Goal: Task Accomplishment & Management: Use online tool/utility

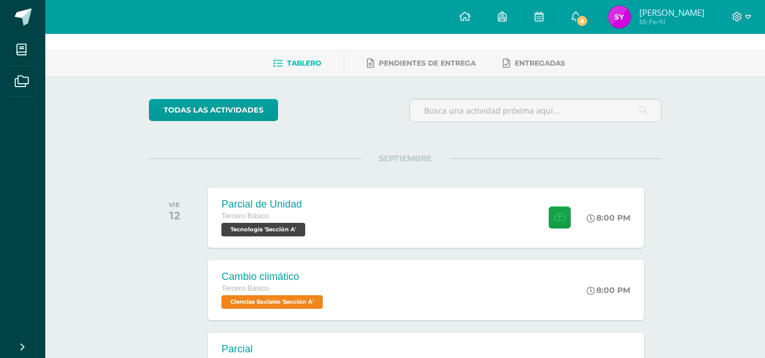
scroll to position [42, 0]
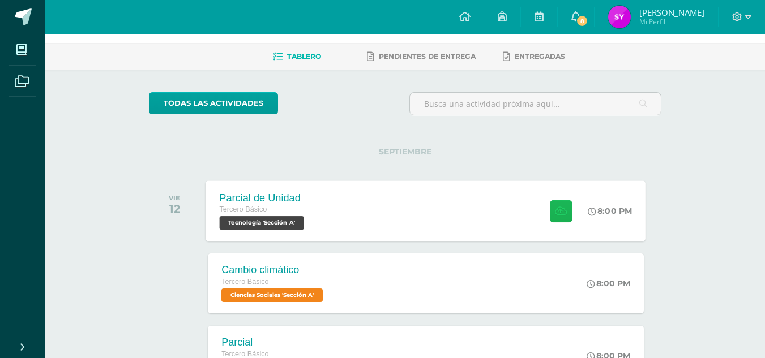
click at [562, 208] on icon at bounding box center [561, 211] width 12 height 10
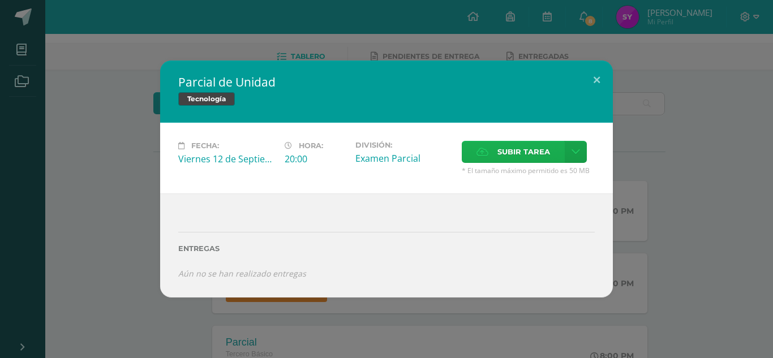
click at [525, 141] on label "Subir tarea" at bounding box center [513, 152] width 103 height 22
click at [0, 0] on input "Subir tarea" at bounding box center [0, 0] width 0 height 0
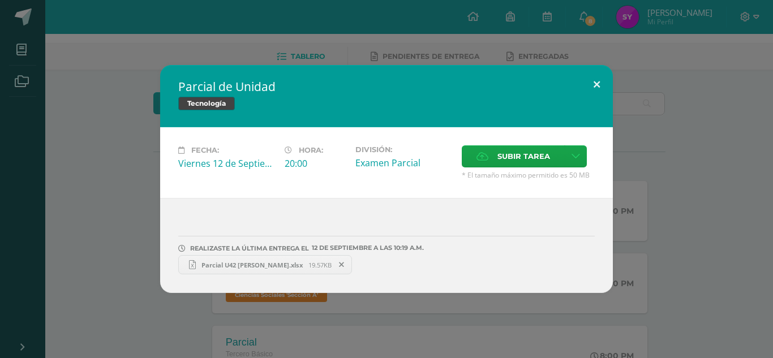
click at [601, 83] on button at bounding box center [597, 84] width 32 height 38
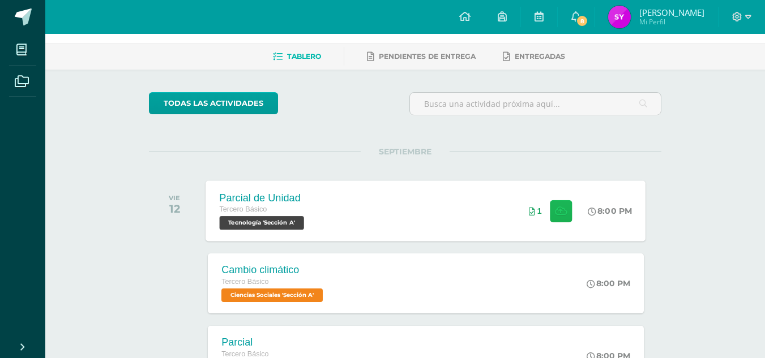
click at [555, 208] on icon at bounding box center [561, 211] width 12 height 10
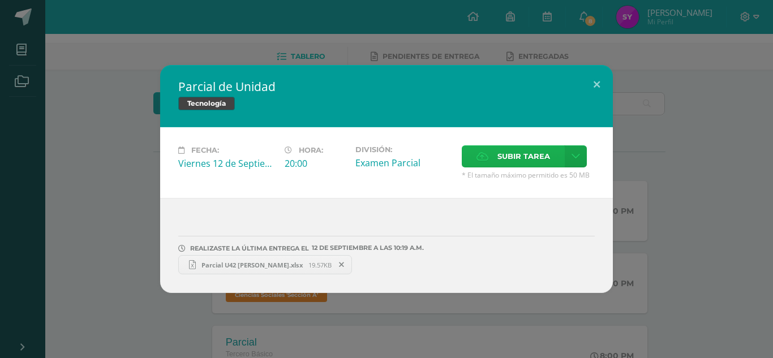
click at [489, 156] on icon at bounding box center [483, 156] width 12 height 7
click at [0, 0] on input "Subir tarea" at bounding box center [0, 0] width 0 height 0
click at [309, 266] on span "19.57KB" at bounding box center [320, 265] width 23 height 8
click at [592, 84] on button at bounding box center [597, 84] width 32 height 38
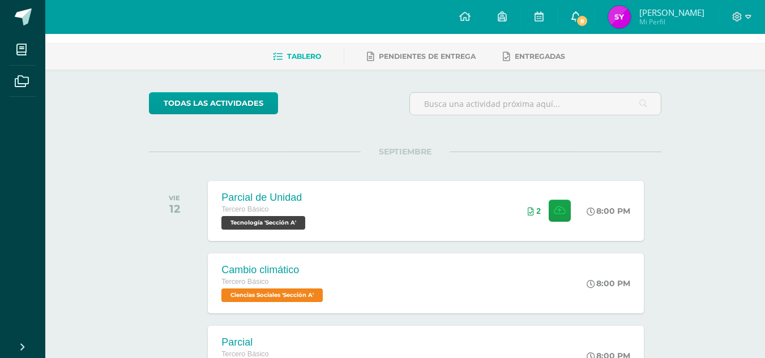
click at [588, 18] on span "8" at bounding box center [582, 21] width 12 height 12
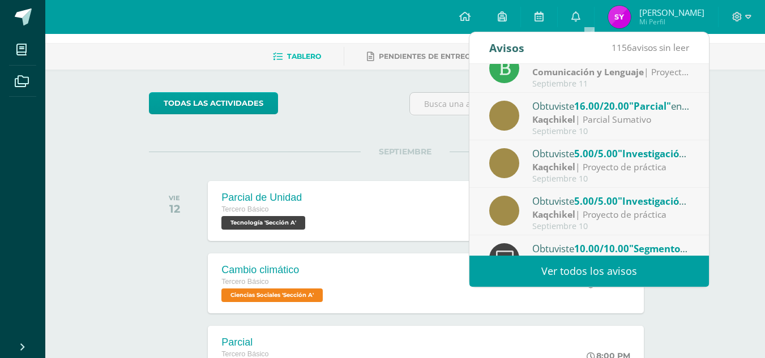
scroll to position [189, 0]
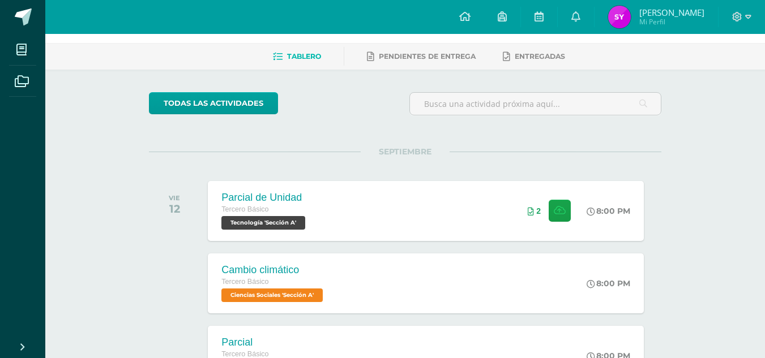
click at [631, 20] on img at bounding box center [619, 17] width 23 height 23
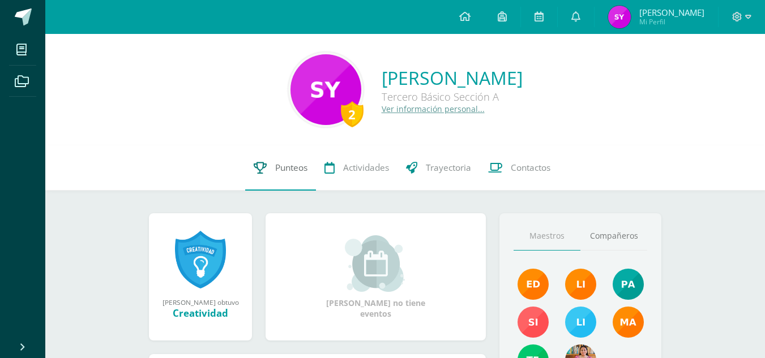
click at [290, 170] on span "Punteos" at bounding box center [291, 168] width 32 height 12
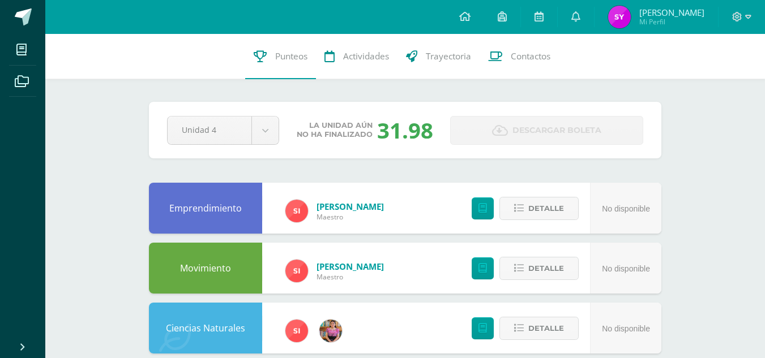
click at [268, 114] on div "Pendiente Unidad 4 Unidad 1 Unidad 2 Unidad 3 Unidad 4 La unidad aún no ha fina…" at bounding box center [405, 130] width 512 height 57
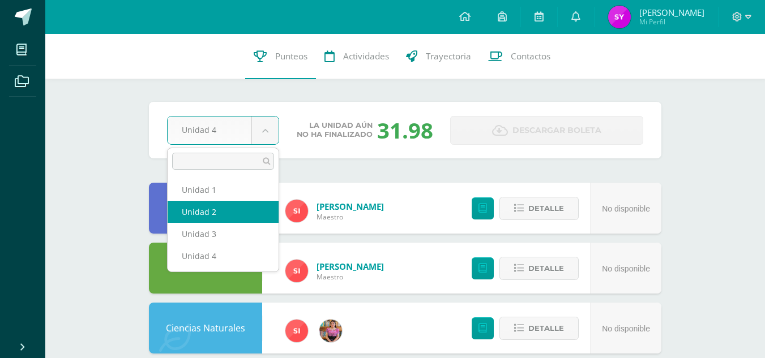
select select "Unidad 2"
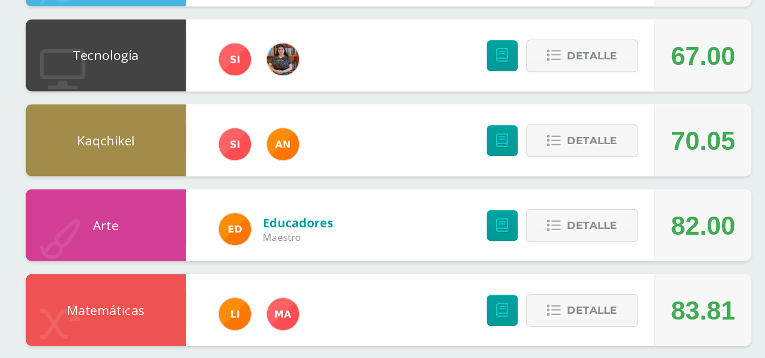
scroll to position [239, 0]
